Goal: Check status: Check status

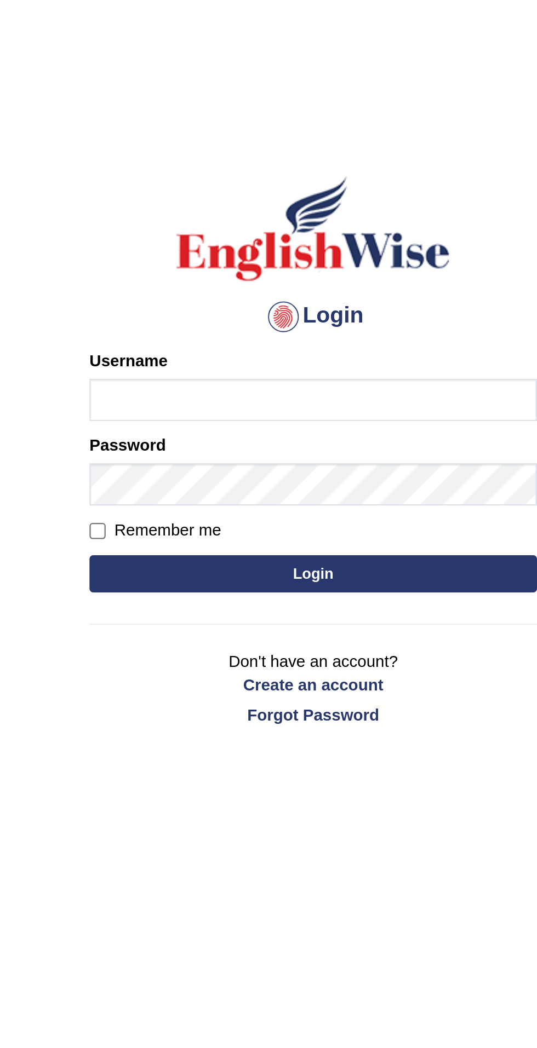
click at [283, 174] on input "Username" at bounding box center [268, 176] width 197 height 19
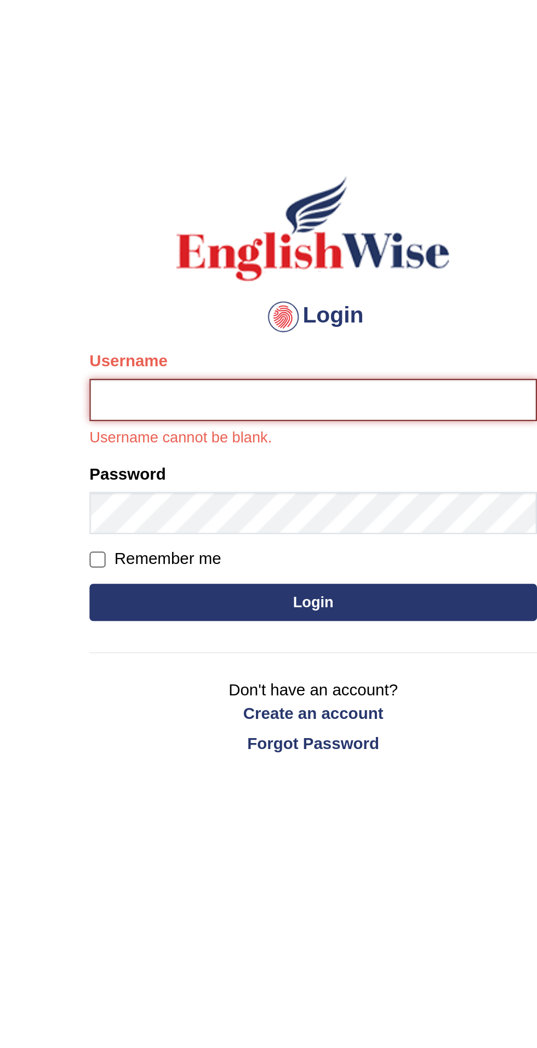
type input "filipimg"
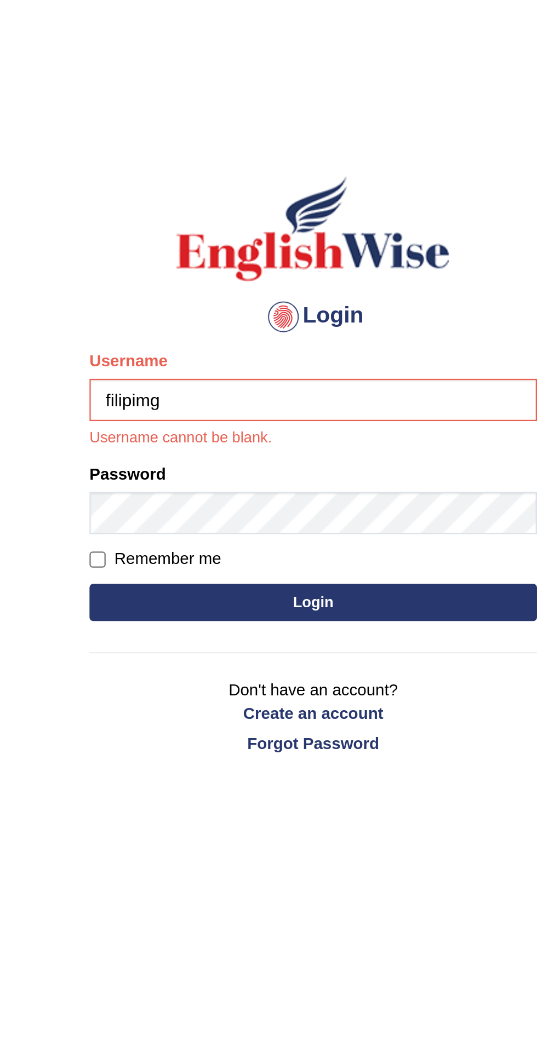
click at [170, 257] on button "Login" at bounding box center [268, 265] width 197 height 16
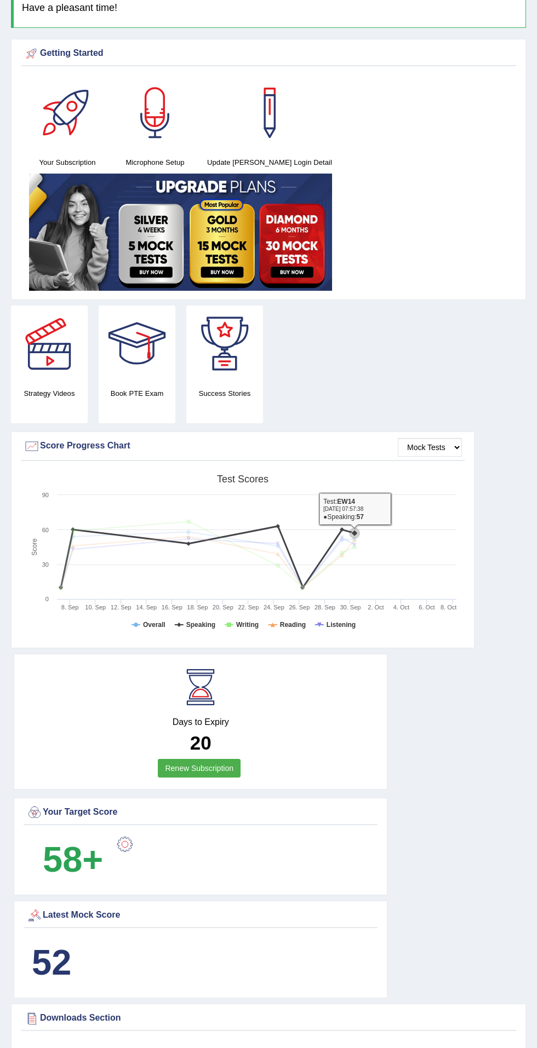
scroll to position [73, 0]
click at [217, 952] on div "52" at bounding box center [201, 964] width 354 height 56
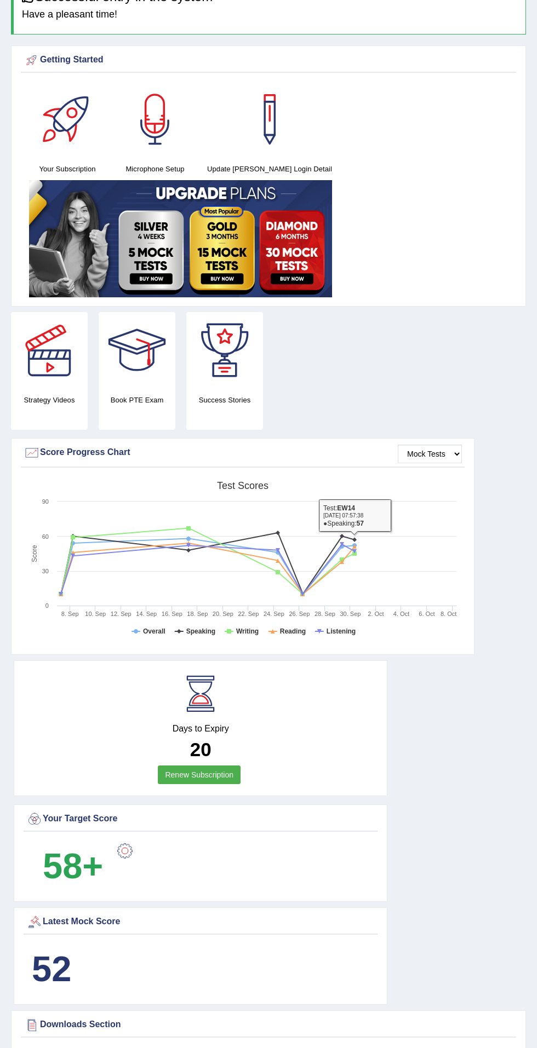
scroll to position [0, 0]
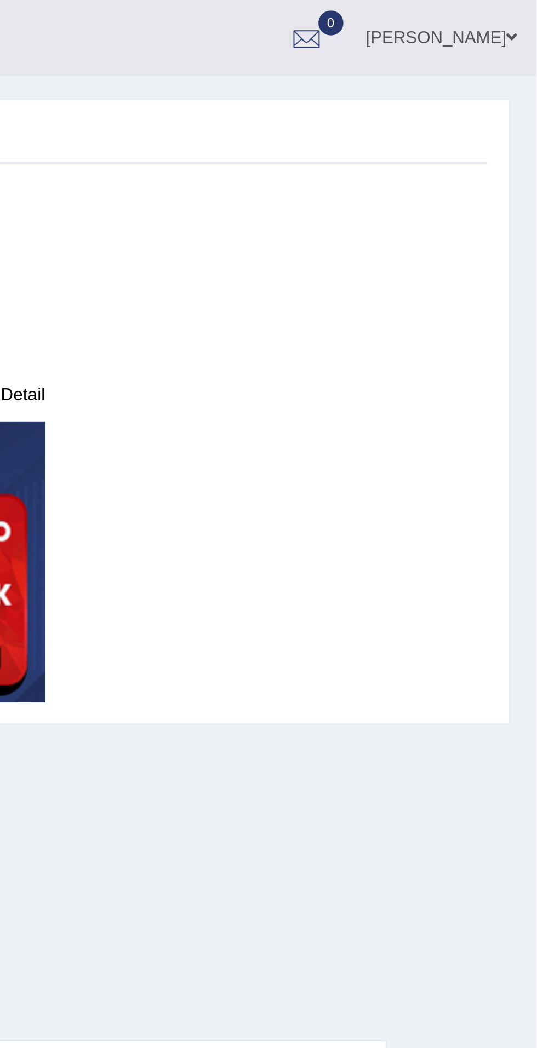
click at [457, 9] on span "0" at bounding box center [451, 9] width 11 height 10
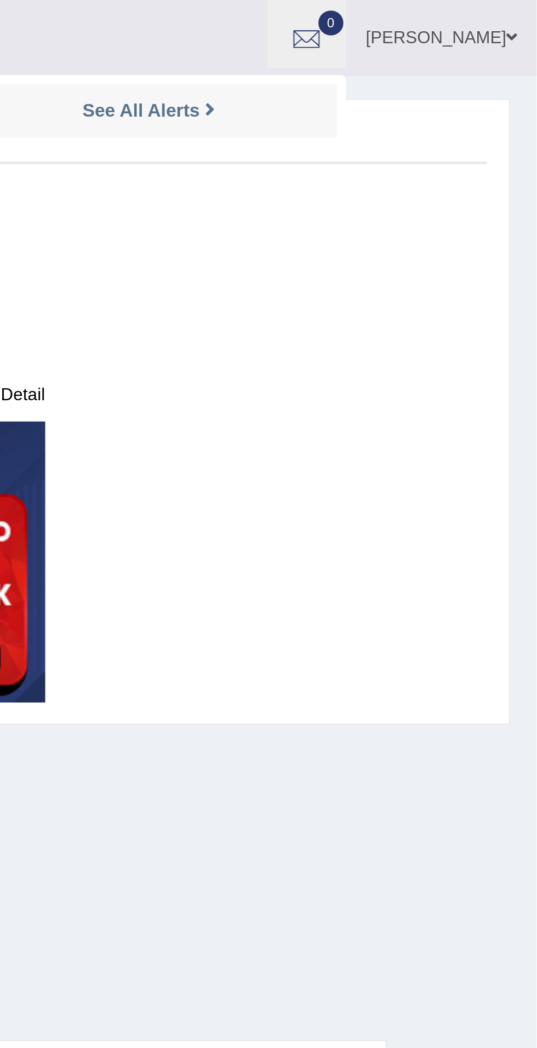
click at [403, 45] on icon at bounding box center [401, 46] width 4 height 8
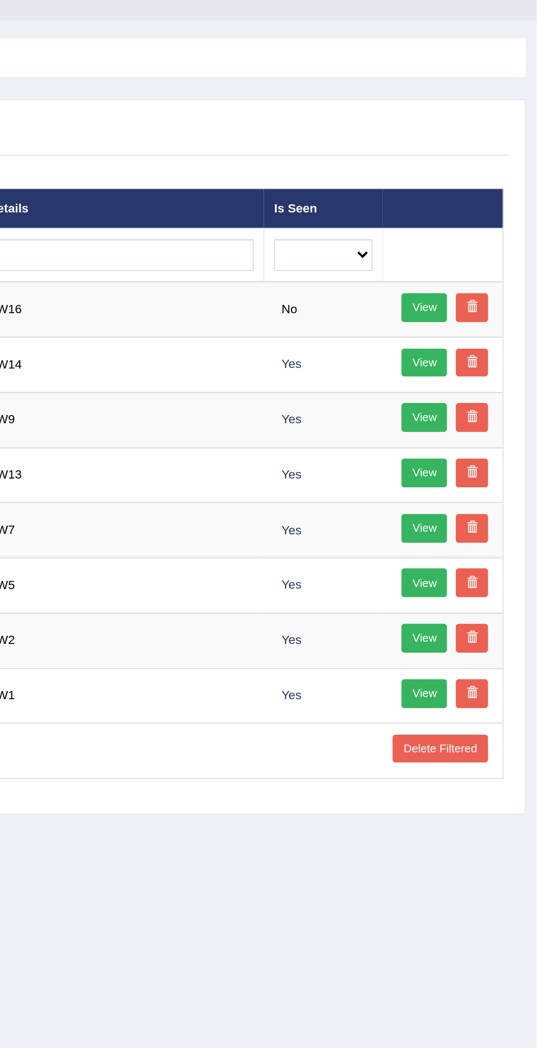
click at [476, 173] on link "View" at bounding box center [481, 173] width 22 height 14
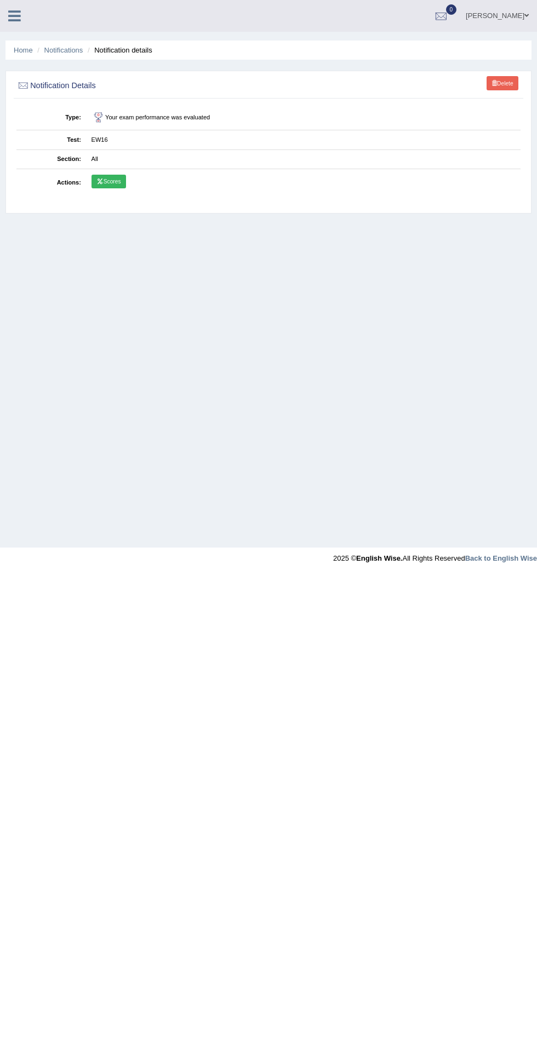
click at [102, 182] on icon at bounding box center [99, 181] width 7 height 5
